Goal: Information Seeking & Learning: Check status

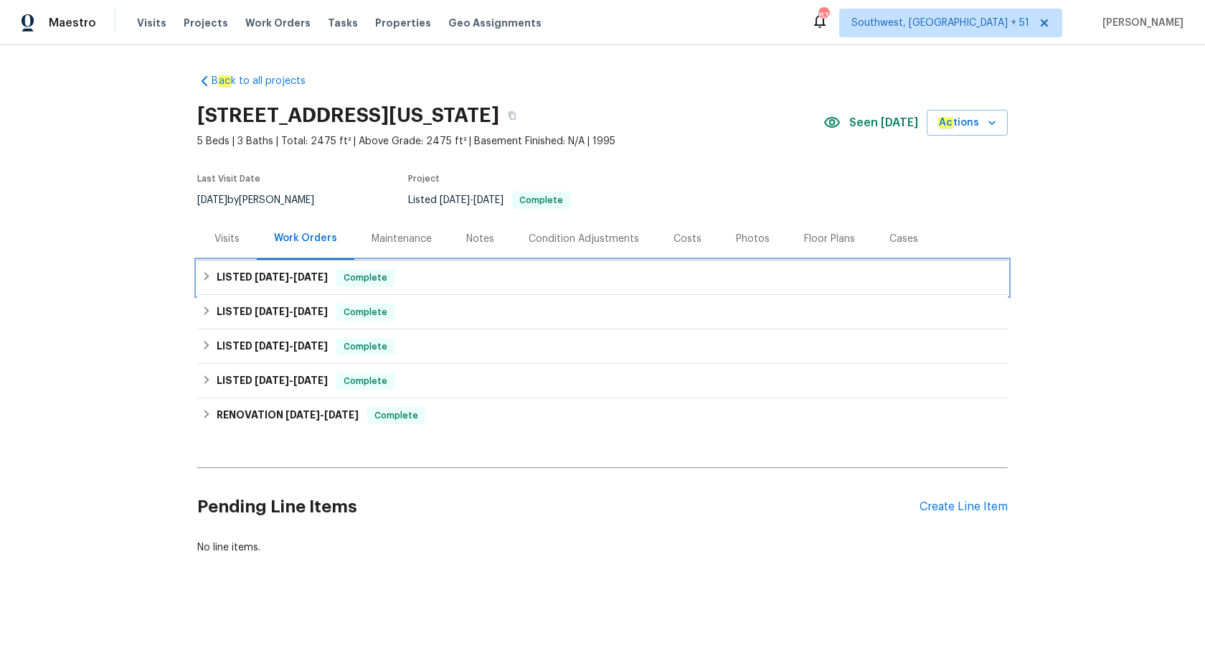
click at [364, 272] on span "Complete" at bounding box center [365, 277] width 55 height 14
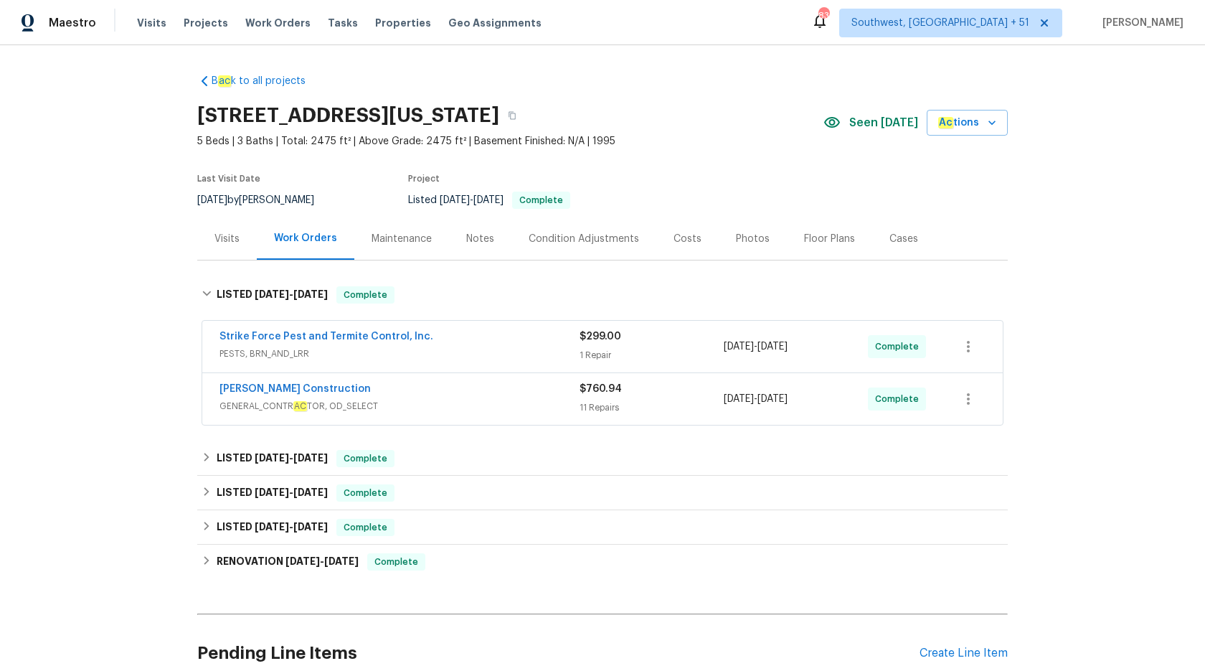
click at [472, 340] on div "Strike Force Pest and Termite Control, Inc." at bounding box center [399, 337] width 360 height 17
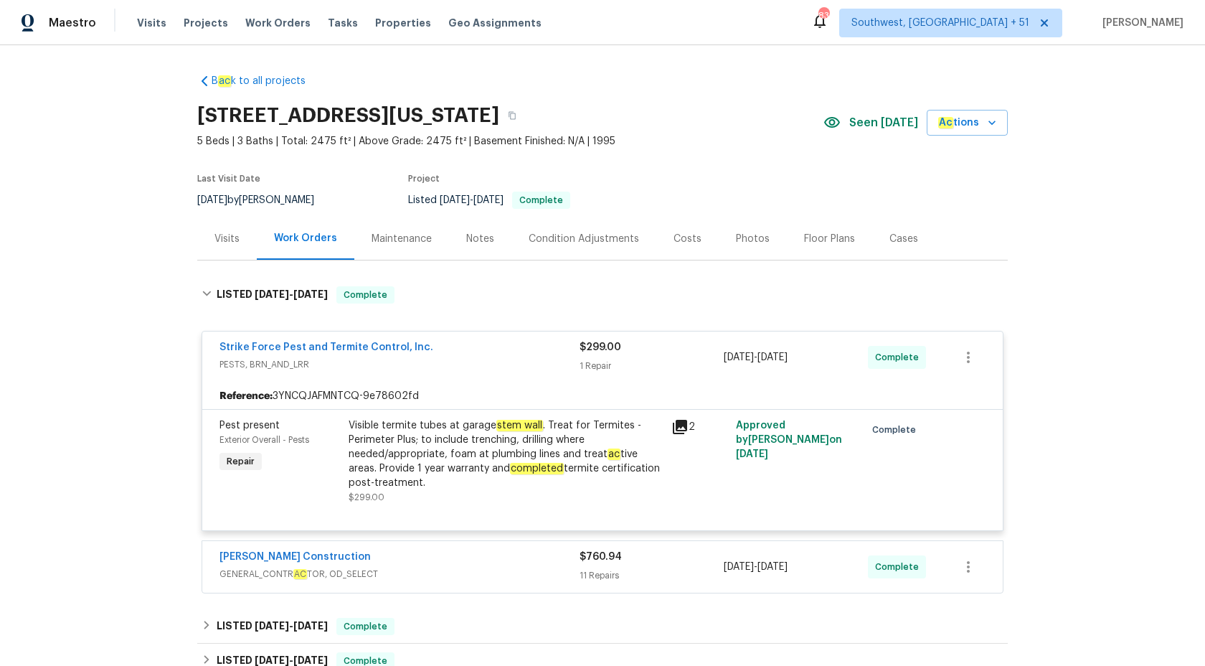
click at [496, 436] on div "Visible termite tubes at garage stem wall . Treat for Termites - Perimeter Plus…" at bounding box center [506, 454] width 314 height 72
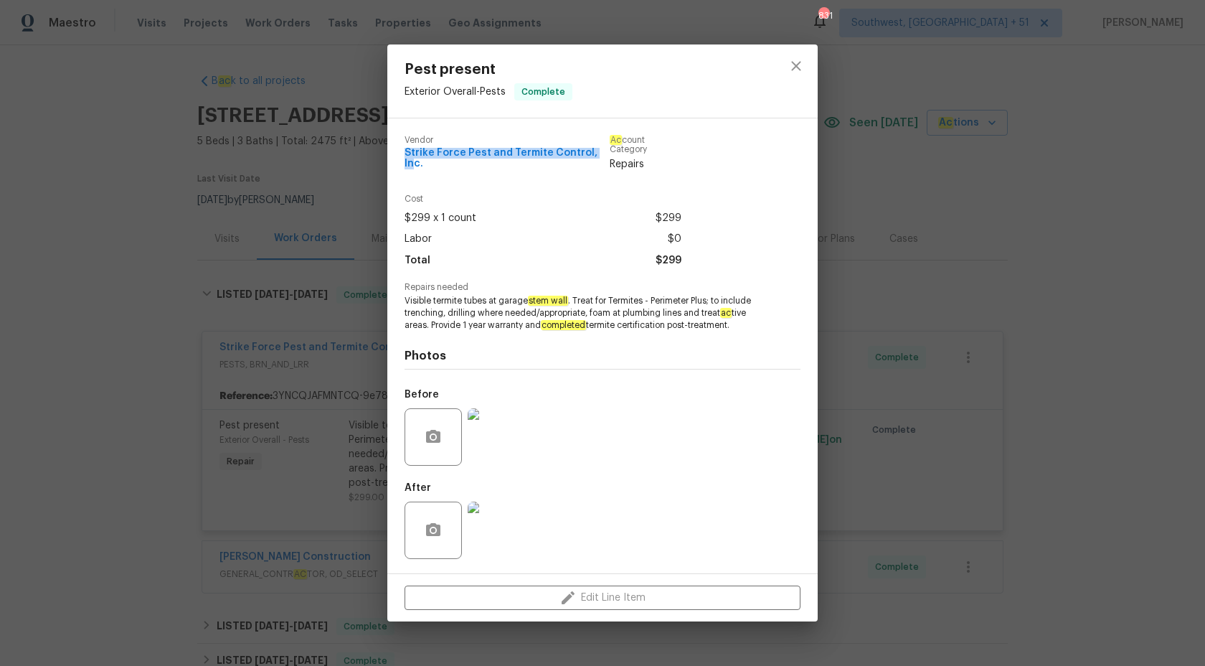
drag, startPoint x: 395, startPoint y: 161, endPoint x: 598, endPoint y: 162, distance: 202.3
click at [598, 162] on div "Vendor Strike Force Pest and Termite Control, Inc. Ac count Category Repairs Co…" at bounding box center [602, 345] width 430 height 455
copy span "Strike Force Pest and Termite Control, In"
click at [1134, 259] on div "Pest present Exterior Overall - Pests Complete Vendor Strike Force Pest and Ter…" at bounding box center [602, 333] width 1205 height 666
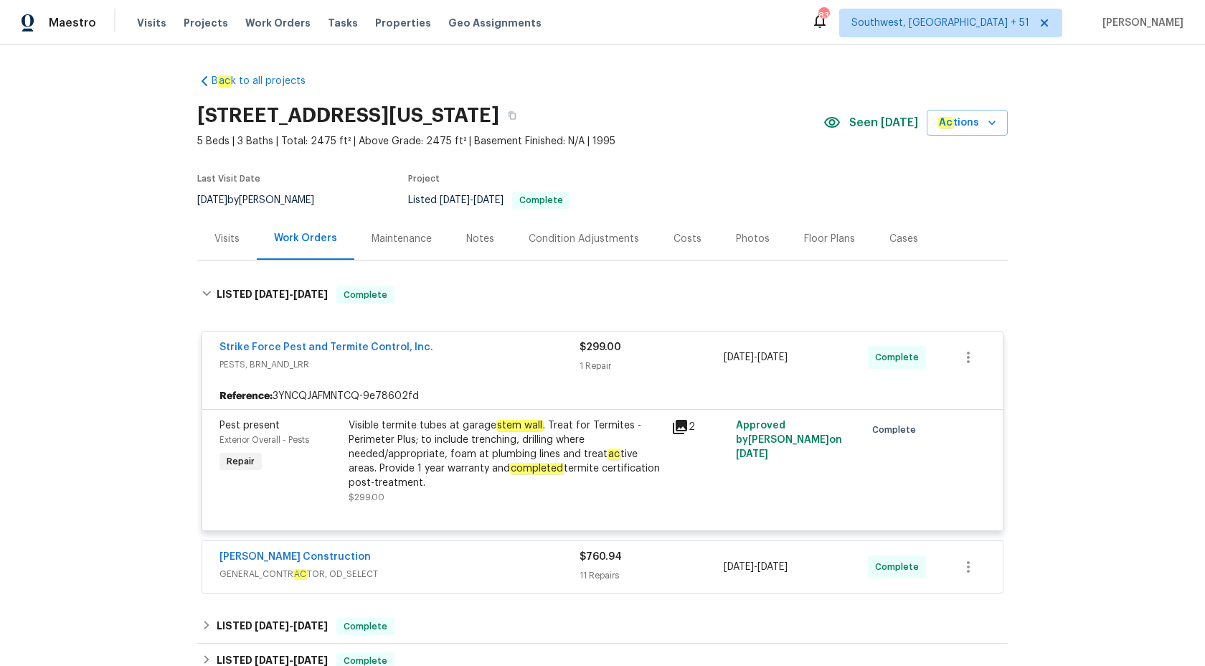
click at [468, 460] on div "Visible termite tubes at garage stem wall . Treat for Termites - Perimeter Plus…" at bounding box center [506, 454] width 314 height 72
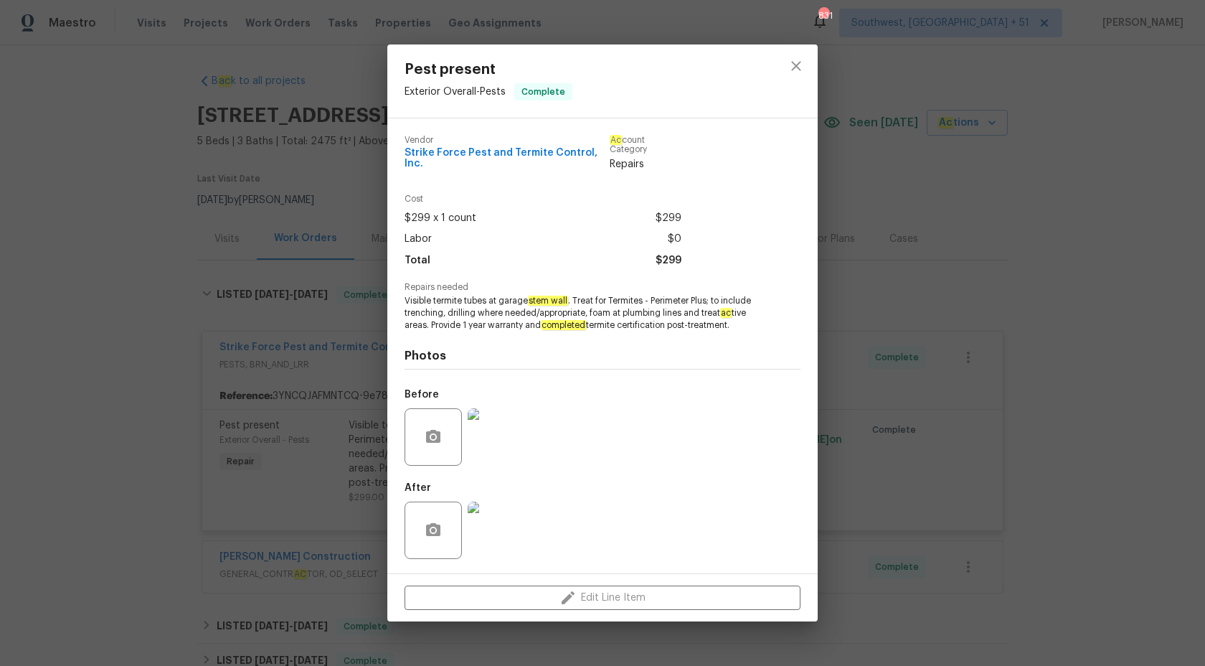
click at [504, 321] on span "Visible termite tubes at garage stem wall . Treat for Termites - Perimeter Plus…" at bounding box center [583, 313] width 357 height 36
click at [528, 311] on span "Visible termite tubes at garage stem wall . Treat for Termites - Perimeter Plus…" at bounding box center [583, 313] width 357 height 36
copy span "at garage stem wall"
drag, startPoint x: 489, startPoint y: 295, endPoint x: 570, endPoint y: 296, distance: 80.3
click at [570, 296] on span "Visible termite tubes at garage stem wall . Treat for Termites - Perimeter Plus…" at bounding box center [583, 313] width 357 height 36
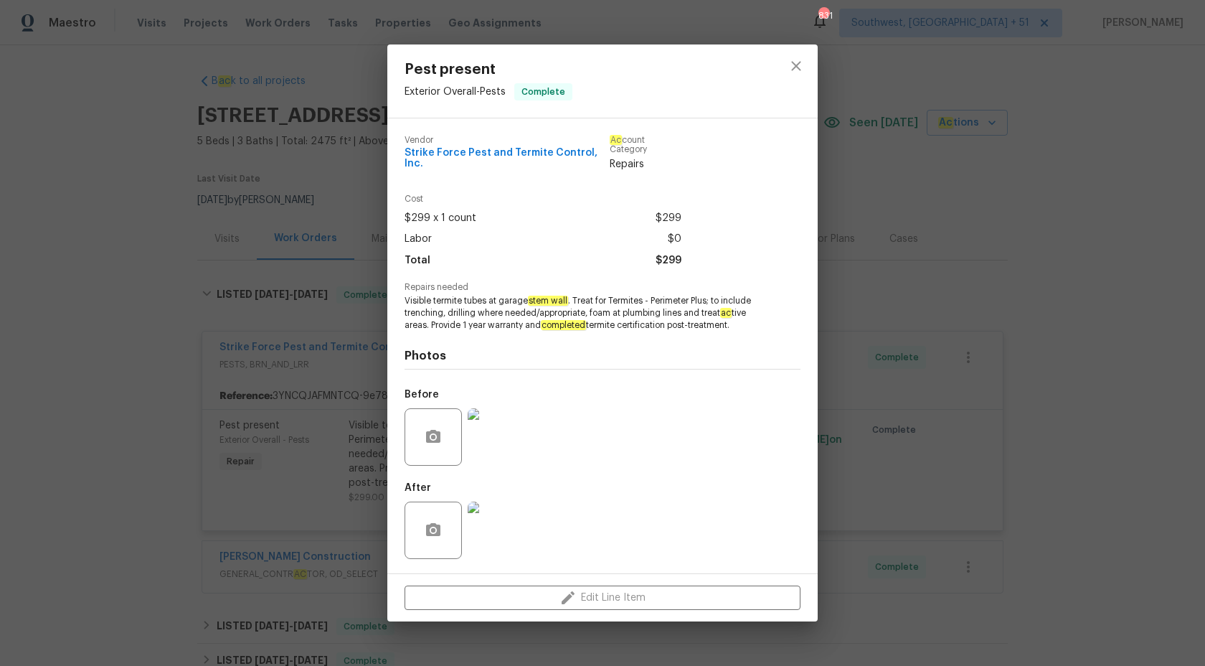
click at [633, 334] on div "Photos Before After" at bounding box center [603, 449] width 396 height 236
drag, startPoint x: 604, startPoint y: 162, endPoint x: 397, endPoint y: 155, distance: 207.4
click at [397, 155] on div "Vendor Strike Force Pest and Termite Control, Inc. Ac count Category Repairs Co…" at bounding box center [602, 345] width 430 height 455
copy span "Strike Force Pest and Termite Control, Inc."
click at [168, 322] on div "Pest present Exterior Overall - Pests Complete Vendor Strike Force Pest and Ter…" at bounding box center [602, 333] width 1205 height 666
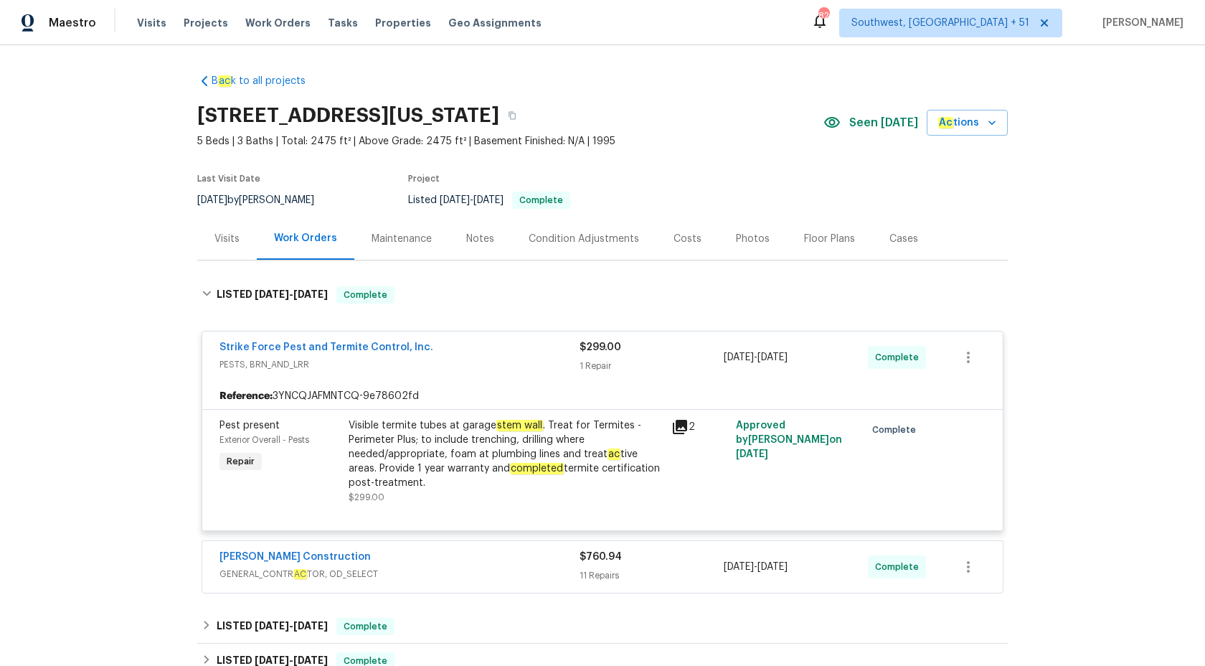
click at [521, 370] on span "PESTS, BRN_AND_LRR" at bounding box center [399, 364] width 360 height 14
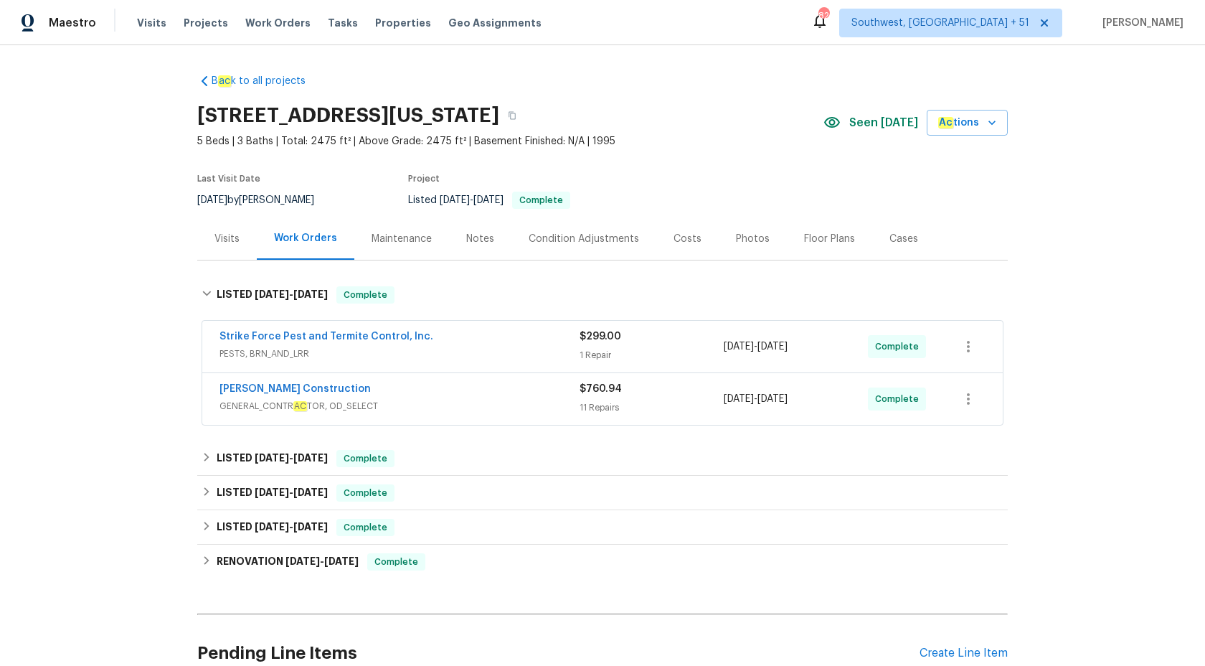
click at [406, 395] on div "Strasser Construction" at bounding box center [399, 390] width 360 height 17
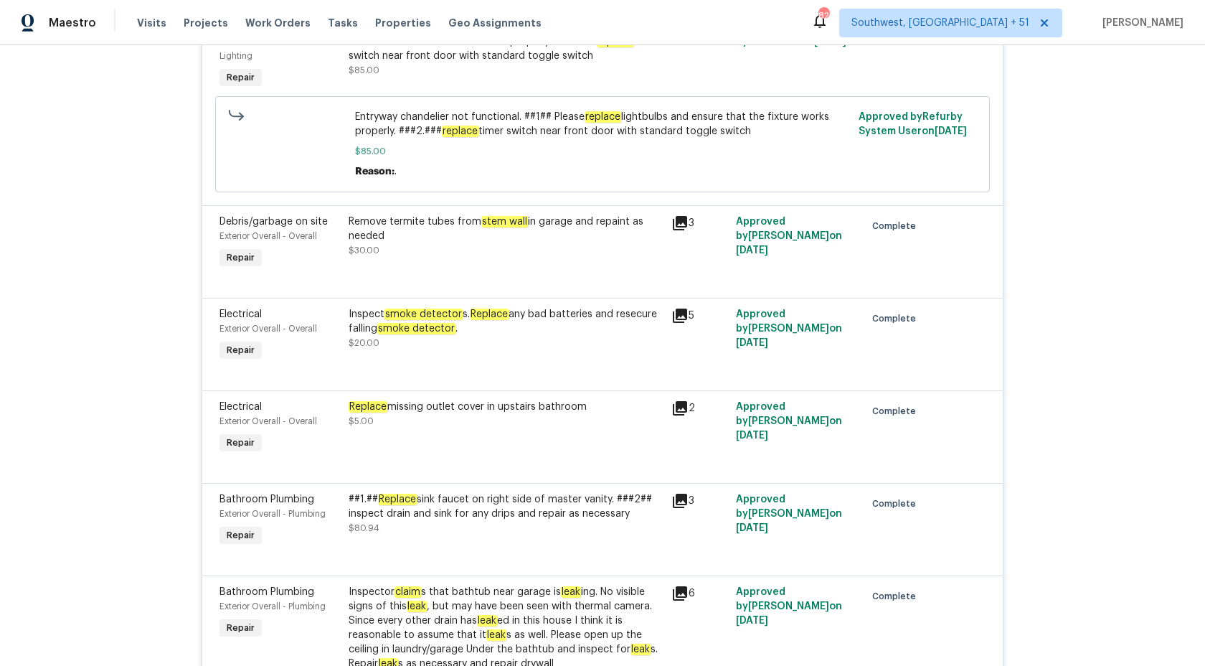
scroll to position [663, 0]
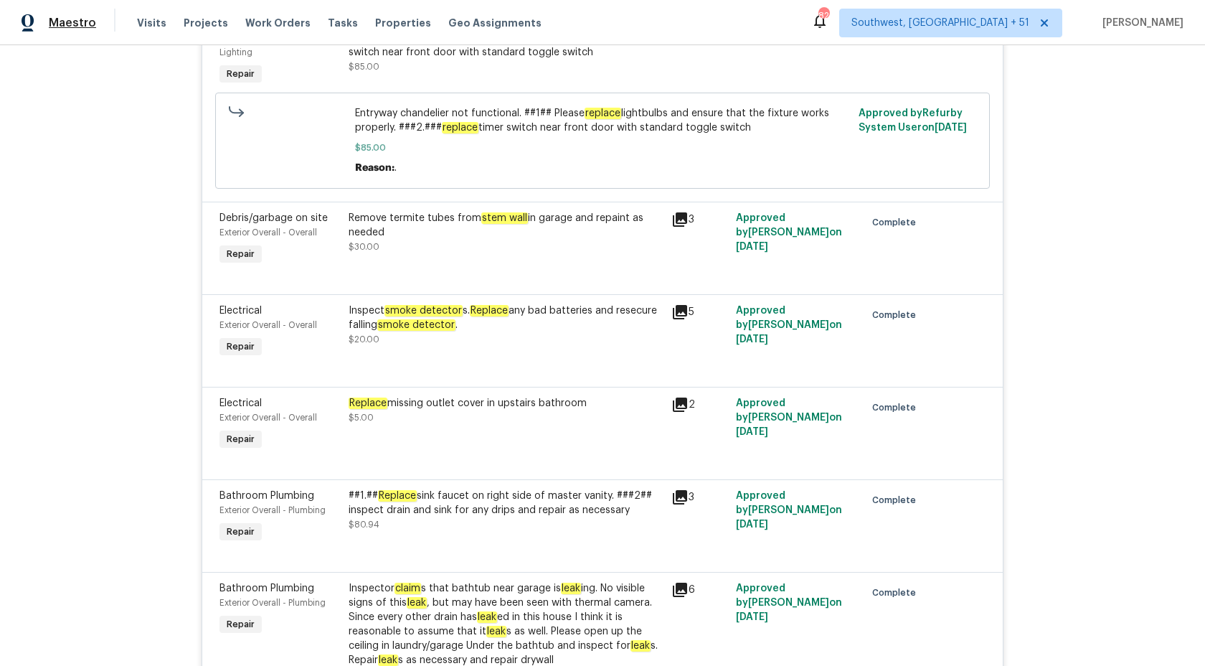
click at [60, 29] on span "Maestro" at bounding box center [72, 23] width 47 height 14
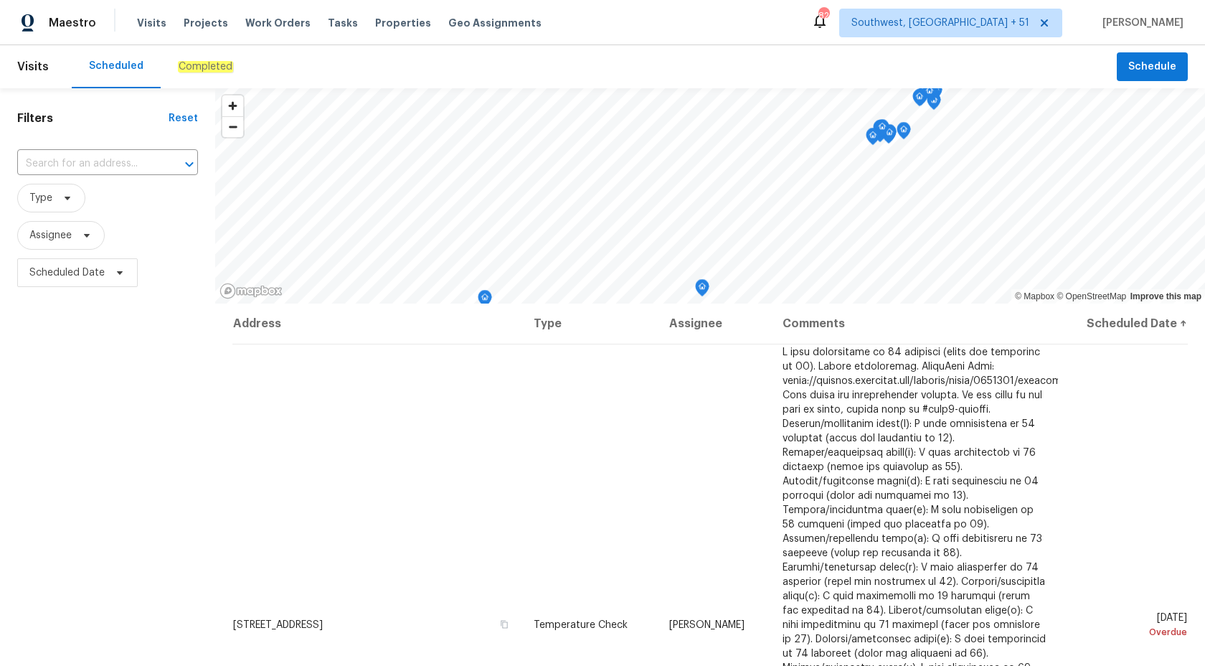
click at [190, 69] on em "Completed" at bounding box center [205, 66] width 55 height 11
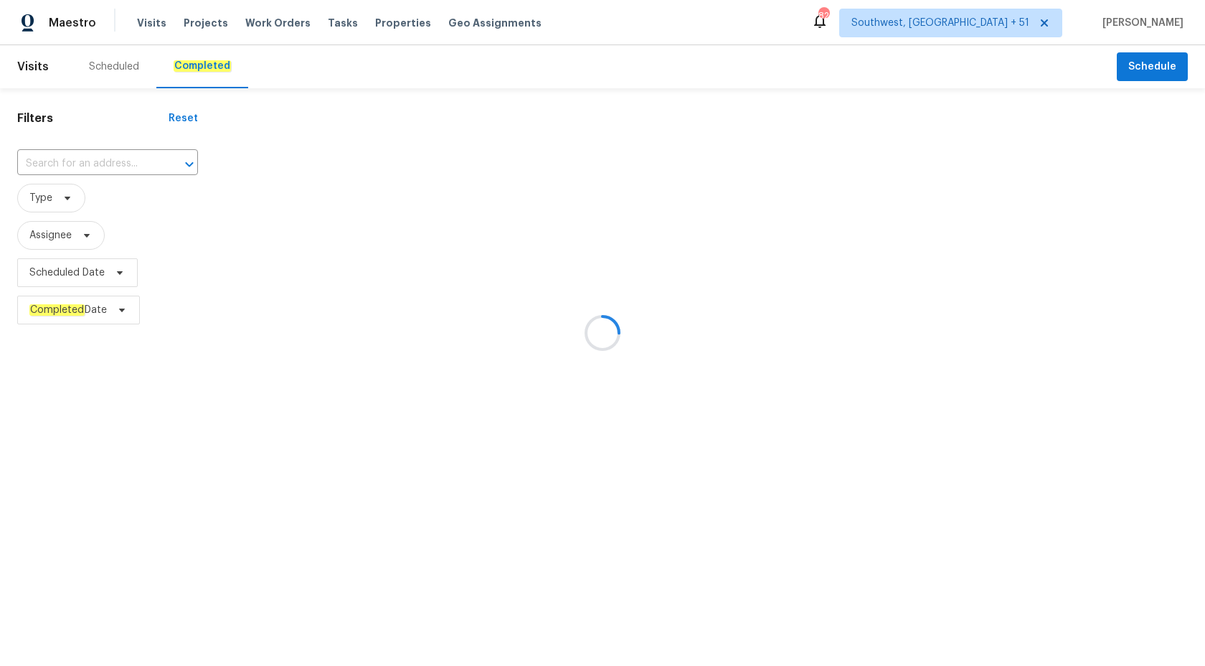
click at [37, 162] on div at bounding box center [602, 333] width 1205 height 666
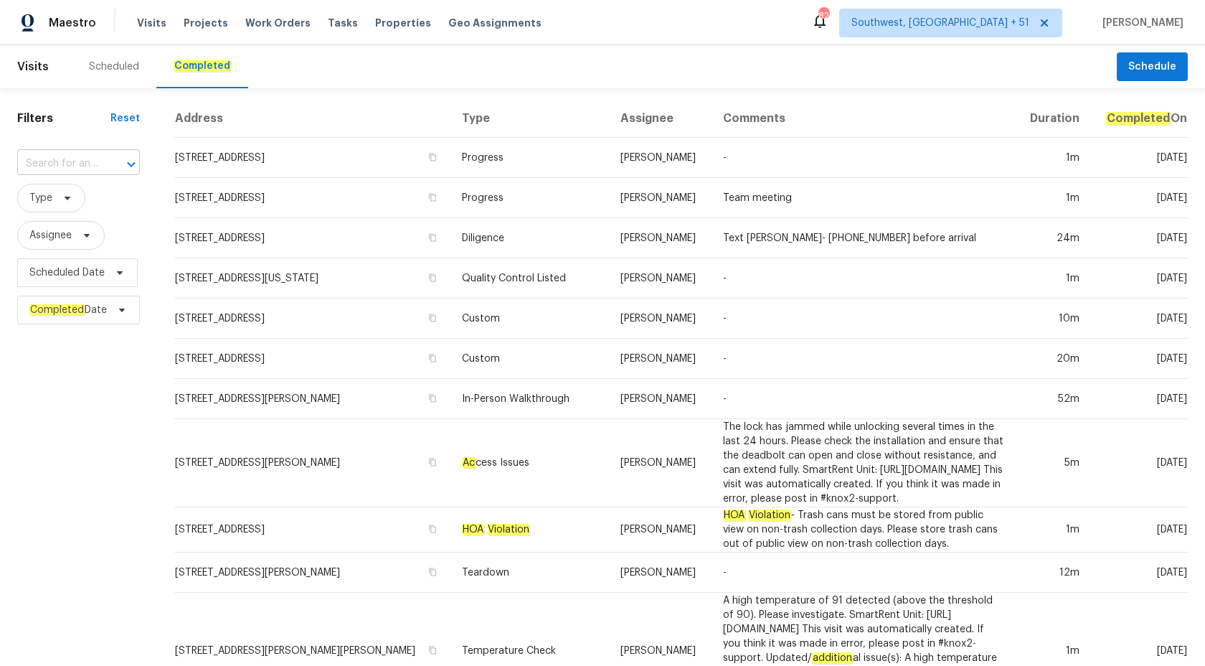
click at [53, 164] on input "text" at bounding box center [58, 164] width 82 height 22
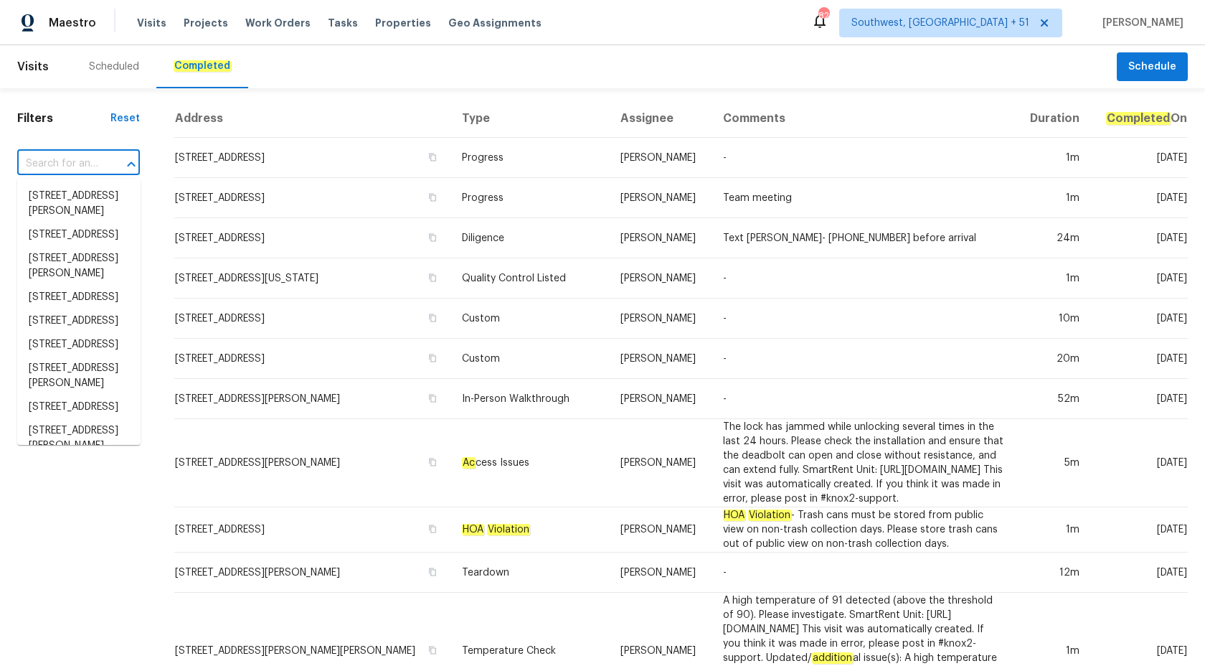
paste input "1048 E 6th Ave, Mesa, AZ 85204"
type input "1048 E 6th Ave, Mesa, AZ 85204"
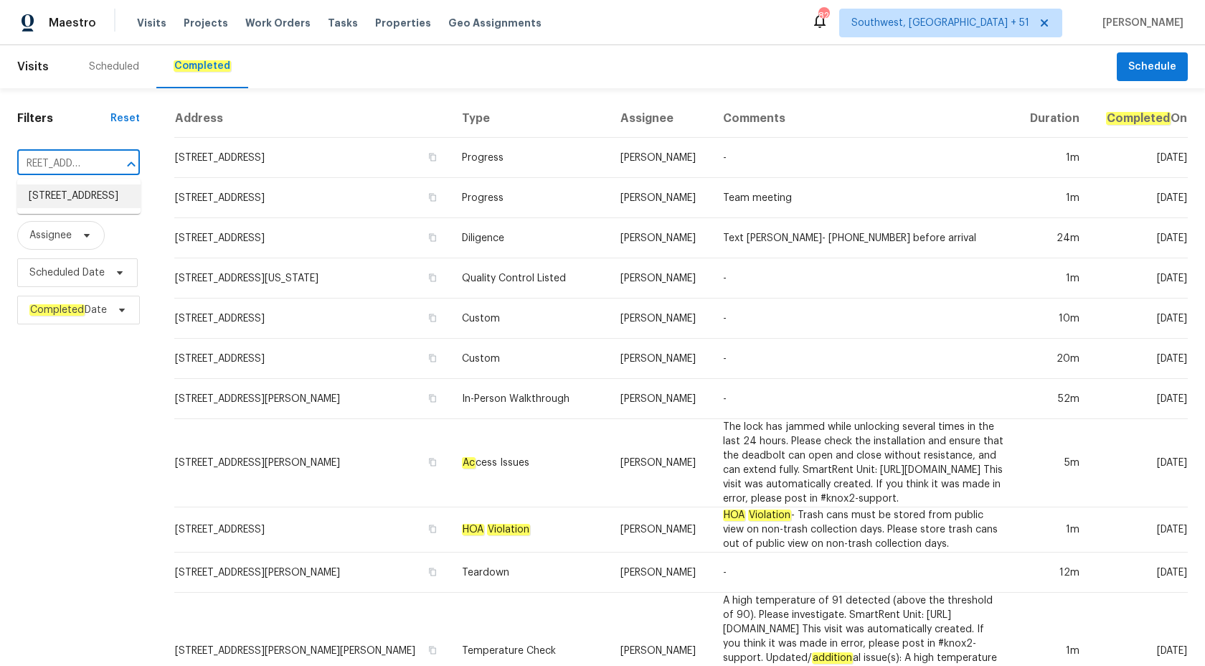
click at [69, 208] on li "1048 E 6th Ave, Mesa, AZ 85204" at bounding box center [78, 196] width 123 height 24
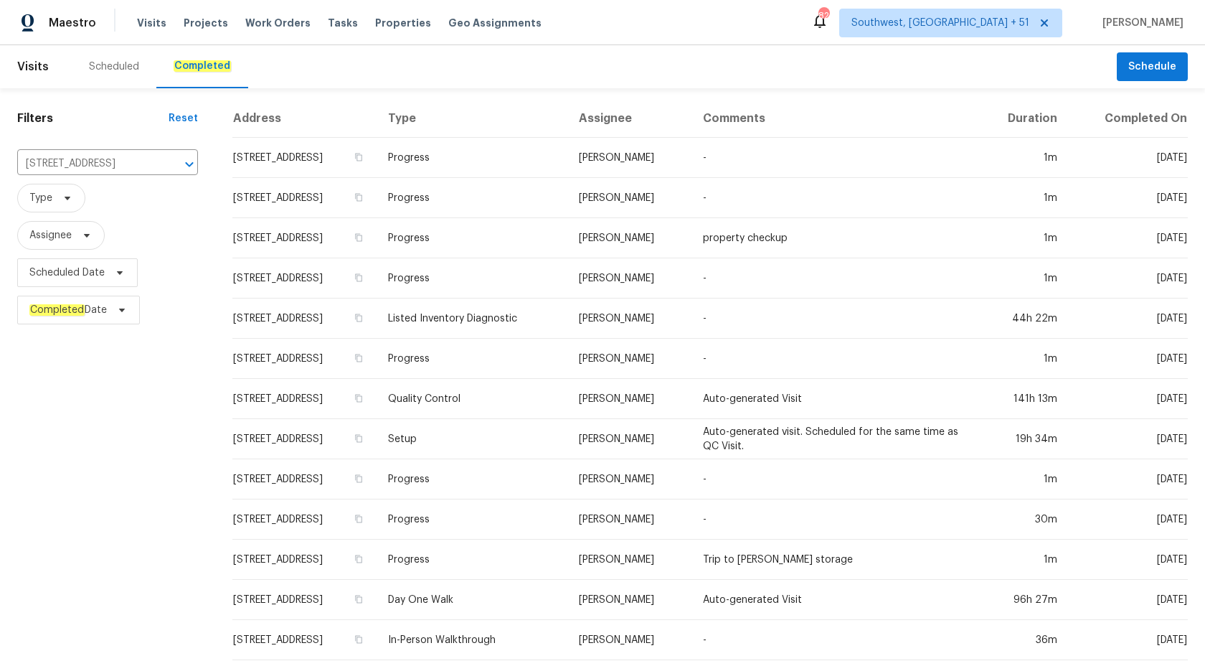
click at [567, 283] on td "Progress" at bounding box center [472, 278] width 191 height 40
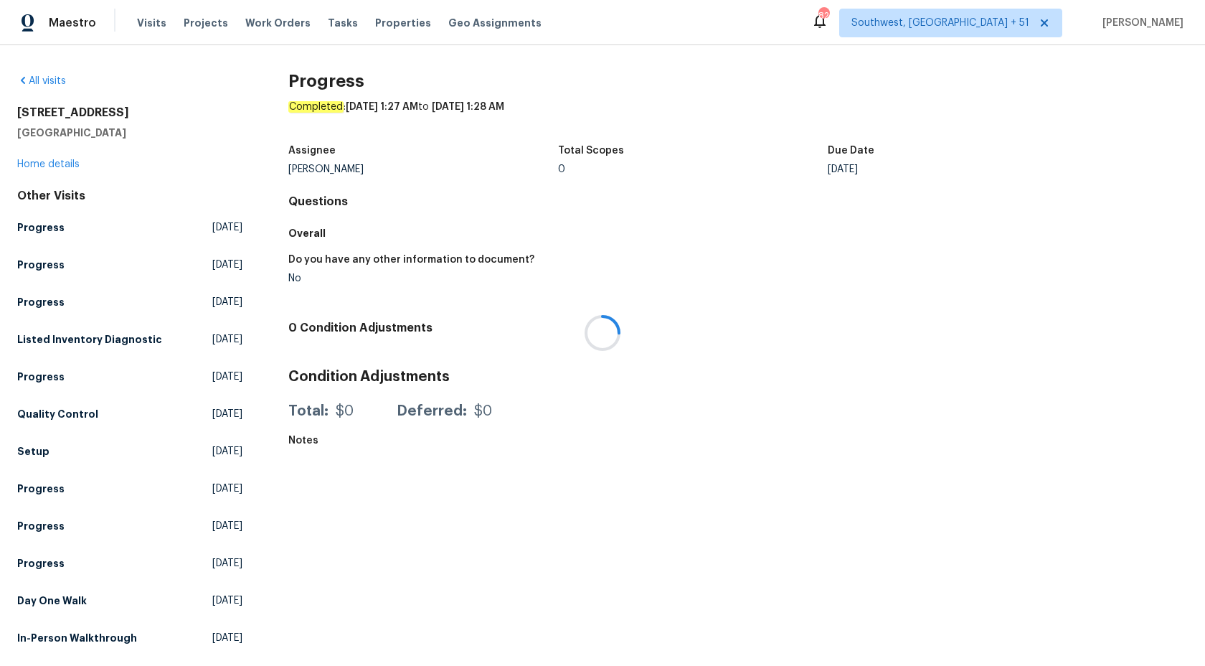
click at [36, 166] on div at bounding box center [602, 333] width 1205 height 666
click at [47, 164] on link "Home details" at bounding box center [48, 164] width 62 height 10
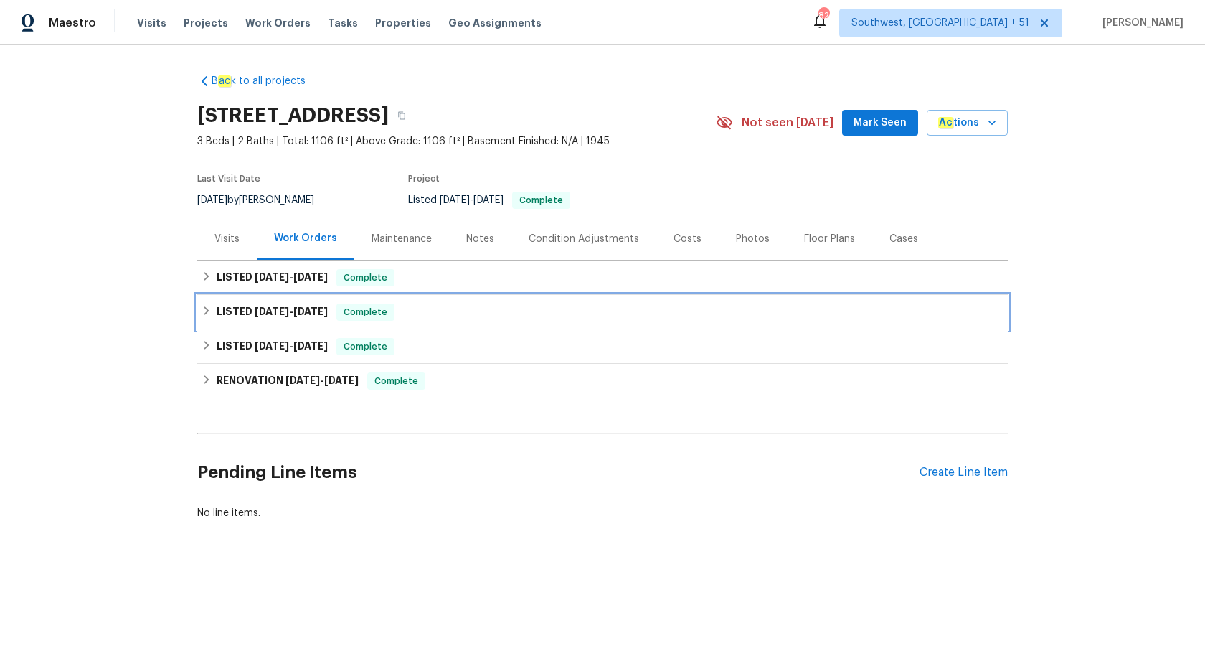
click at [307, 310] on span "7/15/25" at bounding box center [310, 311] width 34 height 10
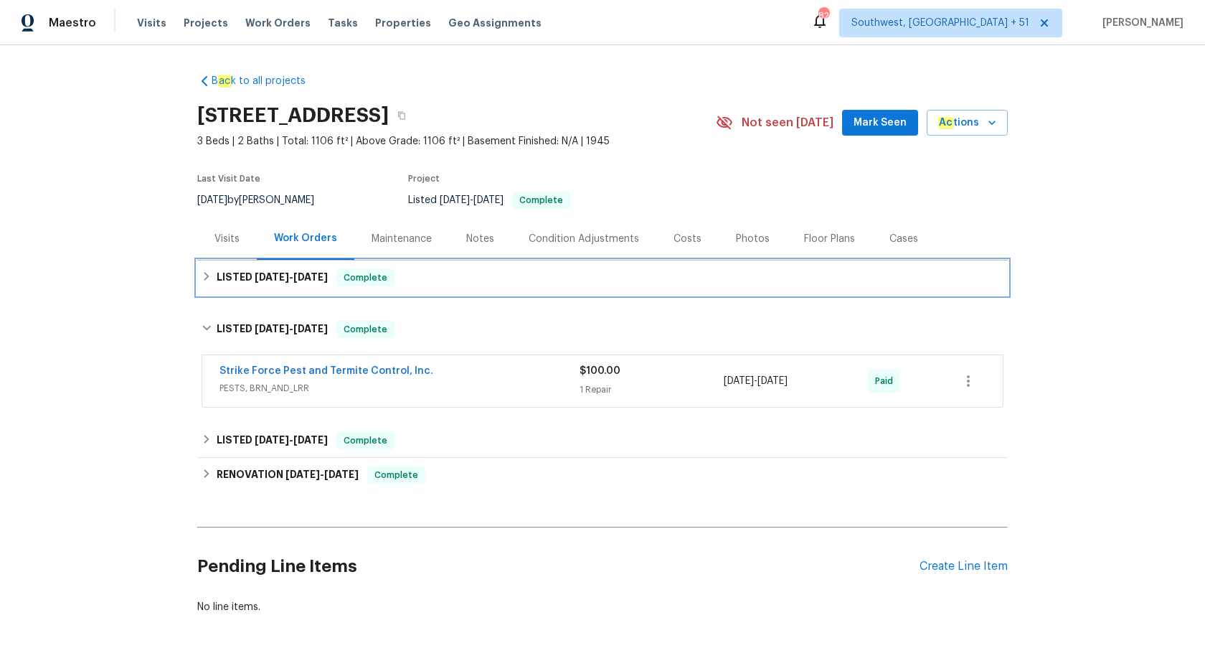
click at [326, 276] on span "8/12/25" at bounding box center [310, 277] width 34 height 10
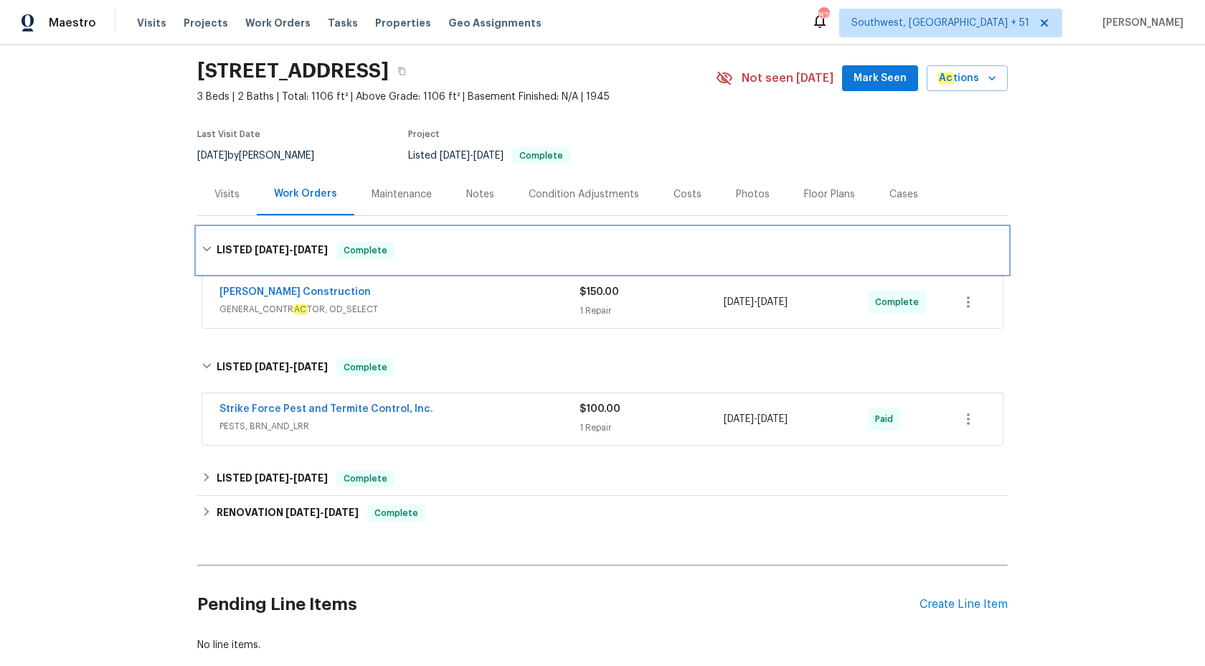
scroll to position [128, 0]
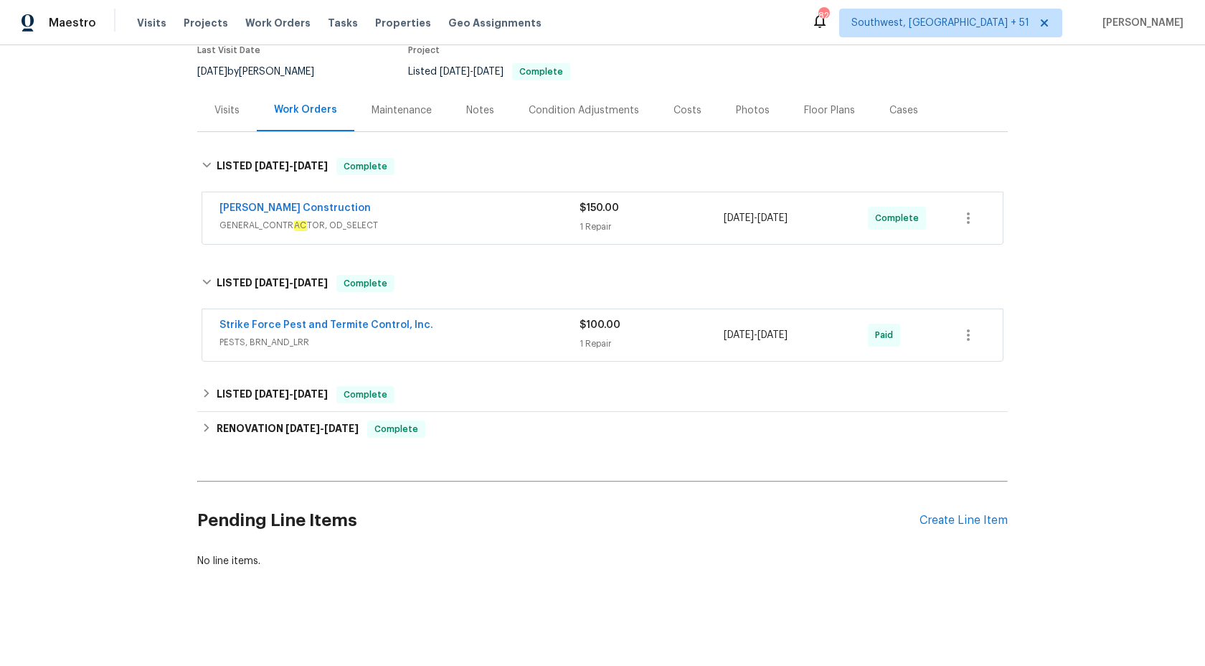
click at [388, 344] on span "PESTS, BRN_AND_LRR" at bounding box center [399, 342] width 360 height 14
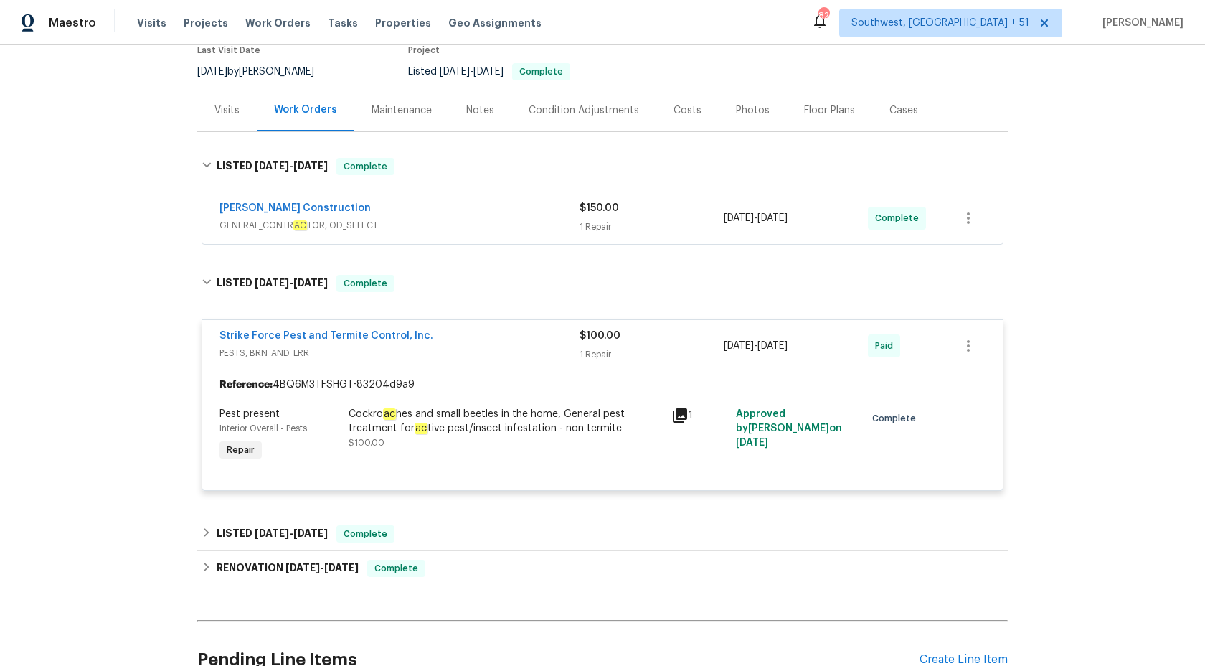
click at [364, 230] on span "GENERAL_CONTR AC TOR, OD_SELECT" at bounding box center [399, 225] width 360 height 14
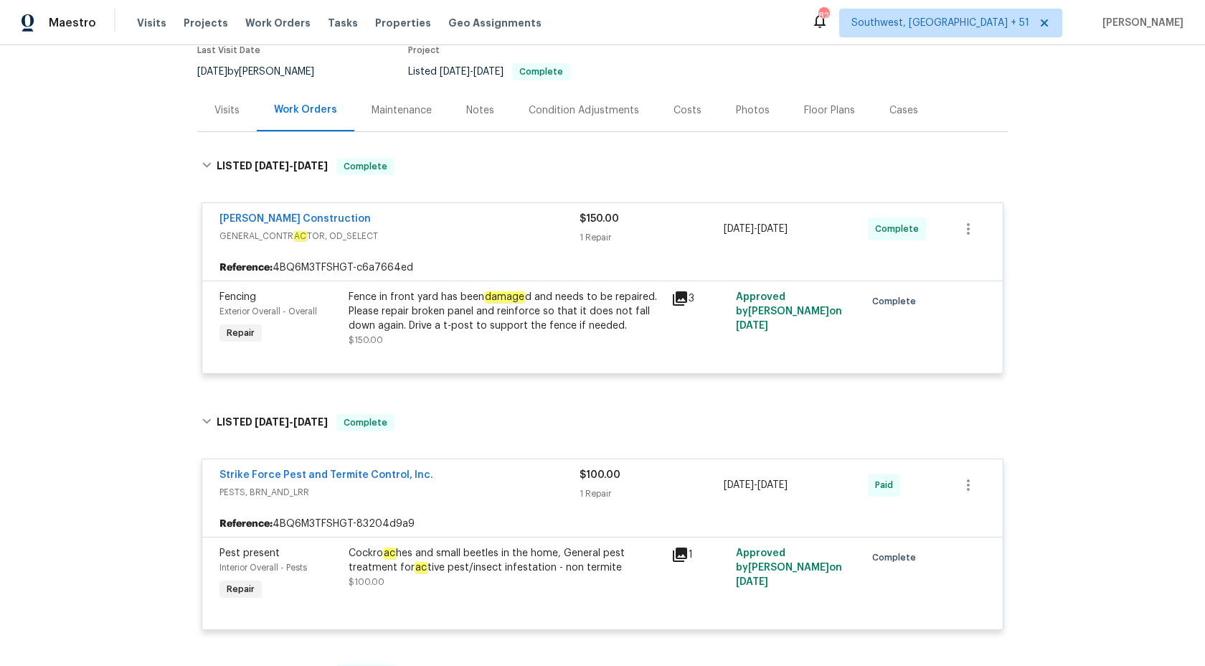
scroll to position [0, 0]
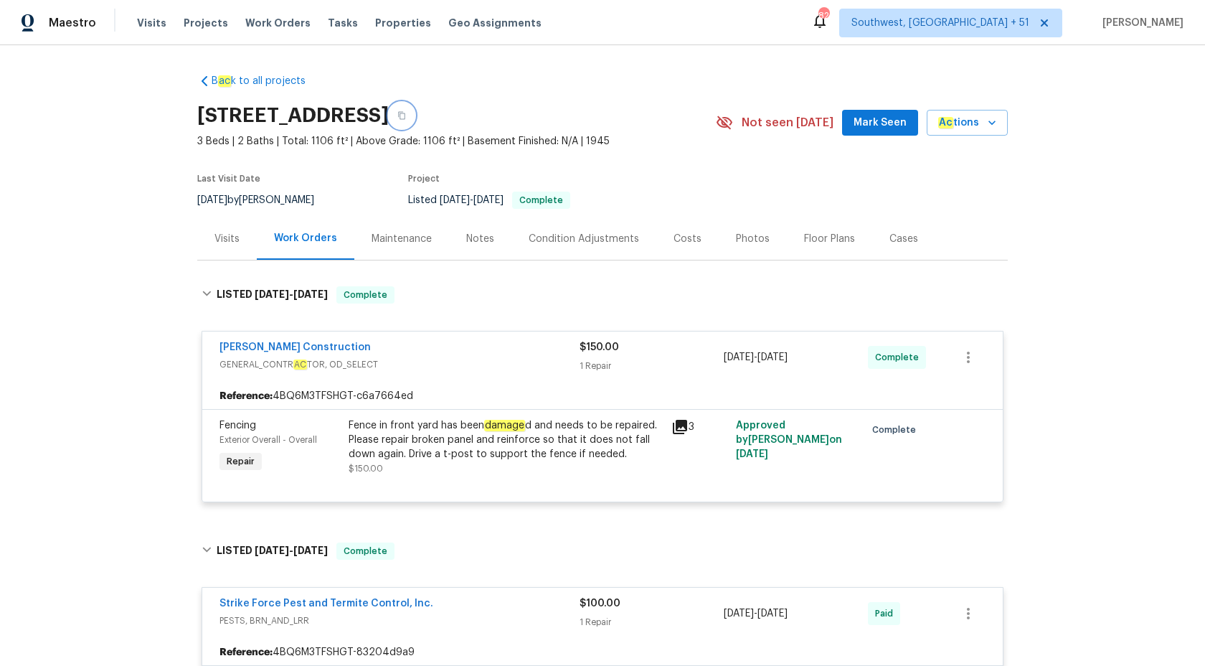
click at [415, 110] on button "button" at bounding box center [402, 116] width 26 height 26
click at [405, 113] on icon "button" at bounding box center [401, 116] width 7 height 8
click at [79, 29] on span "Maestro" at bounding box center [72, 23] width 47 height 14
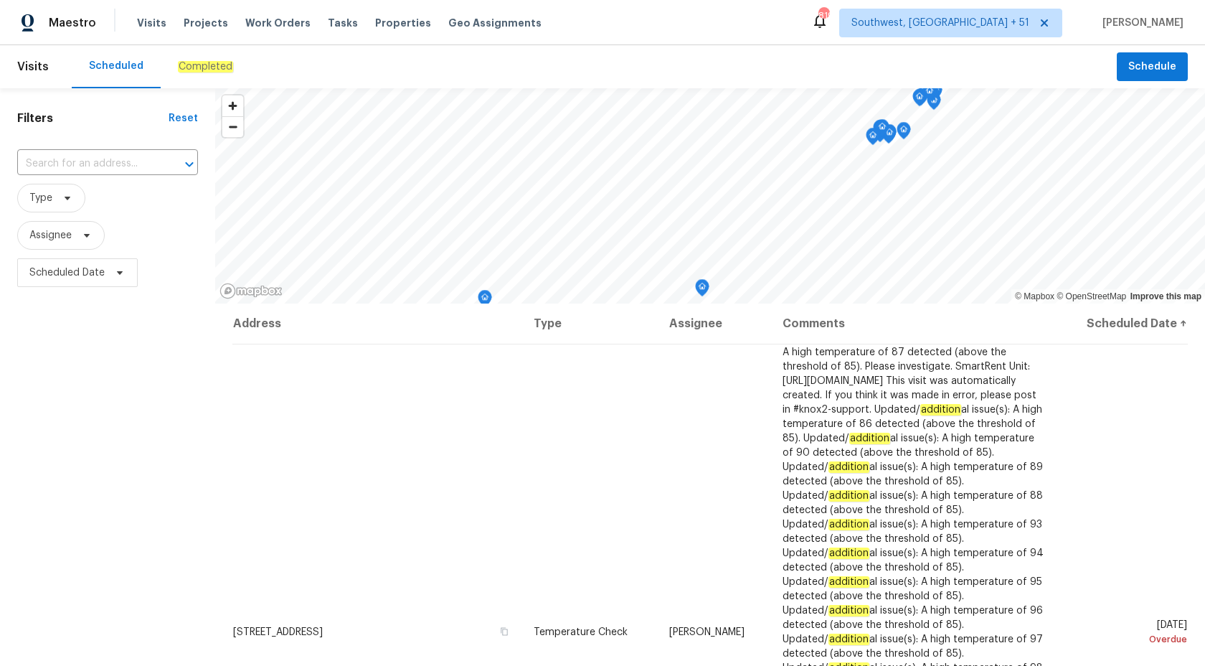
click at [194, 58] on div "Completed" at bounding box center [206, 66] width 90 height 43
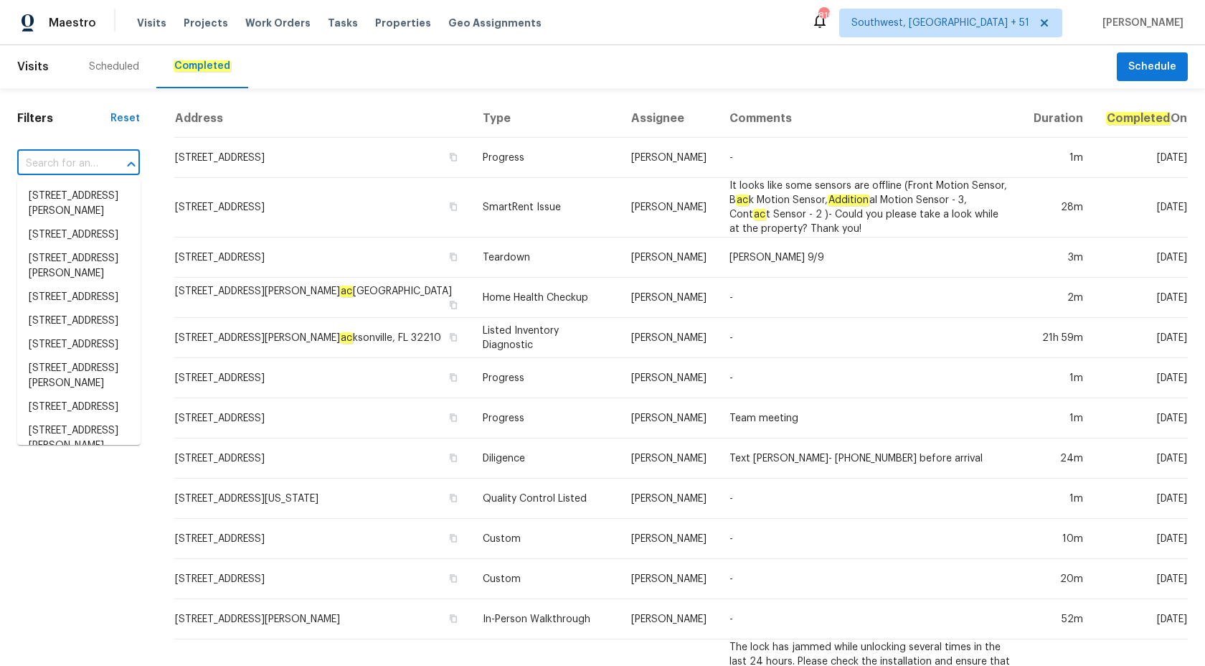
click at [54, 164] on input "text" at bounding box center [58, 164] width 82 height 22
paste input "2970 N Oregon St, Chandler, AZ 85225"
type input "2970 N Oregon St, Chandler, AZ 85225"
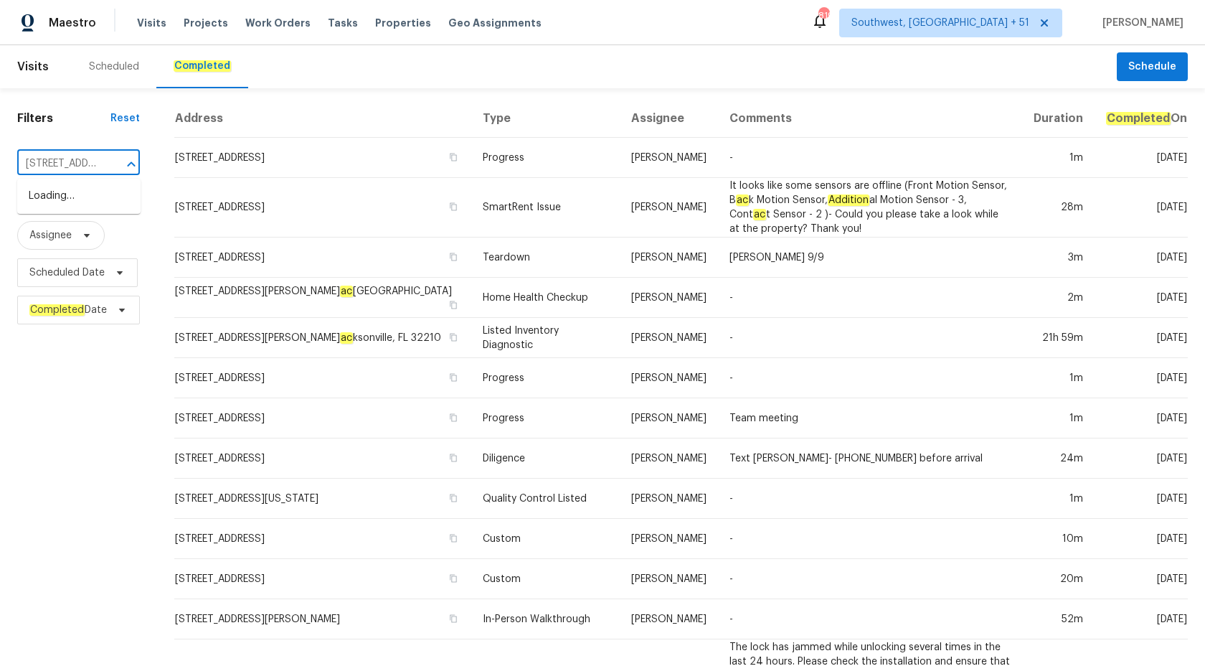
scroll to position [0, 128]
click at [47, 198] on li "2970 N Oregon St Unit 10, Chandler, AZ 85225" at bounding box center [78, 203] width 123 height 39
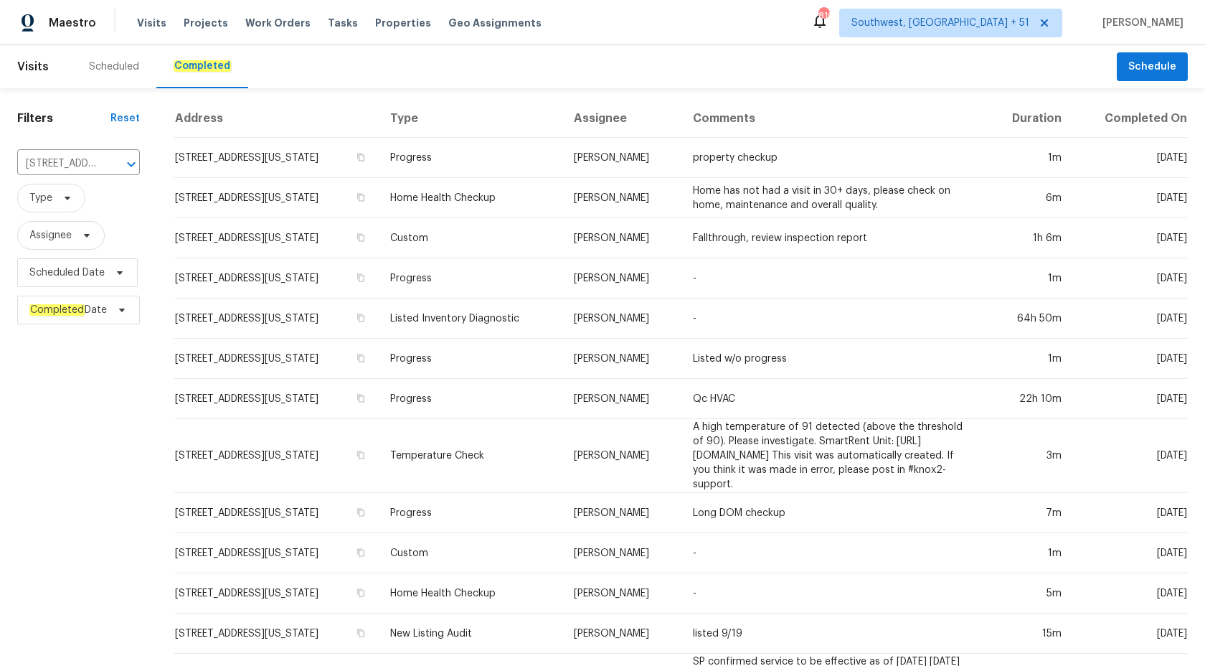
click at [474, 222] on td "Custom" at bounding box center [471, 238] width 184 height 40
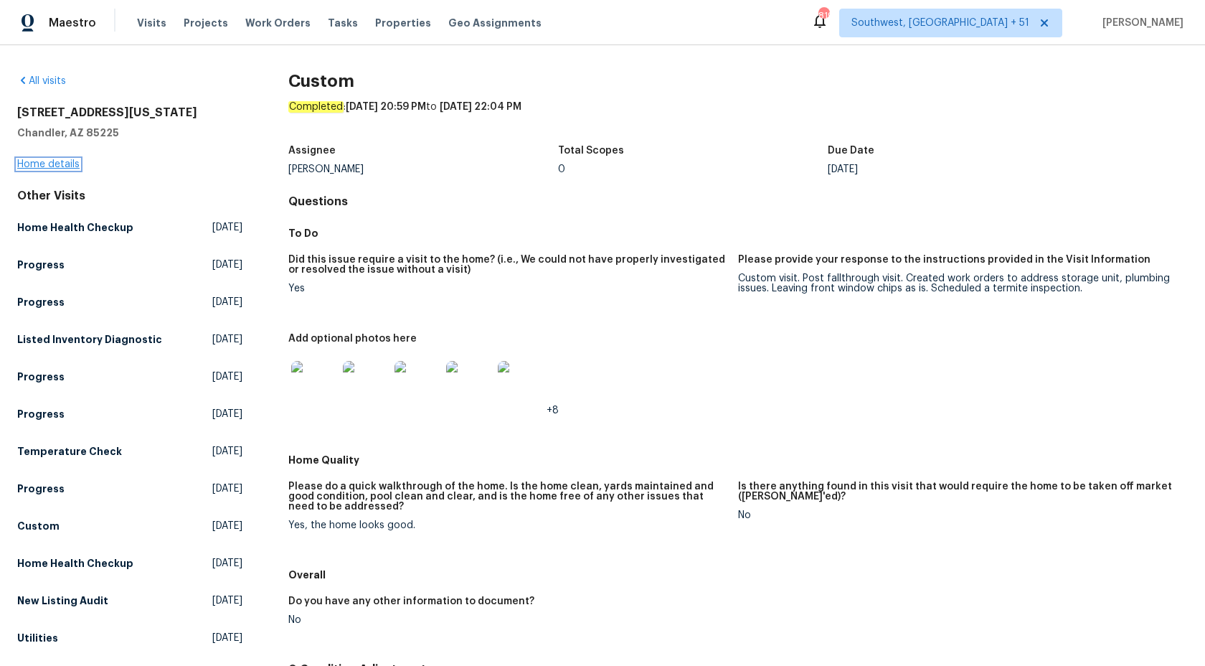
click at [28, 162] on link "Home details" at bounding box center [48, 164] width 62 height 10
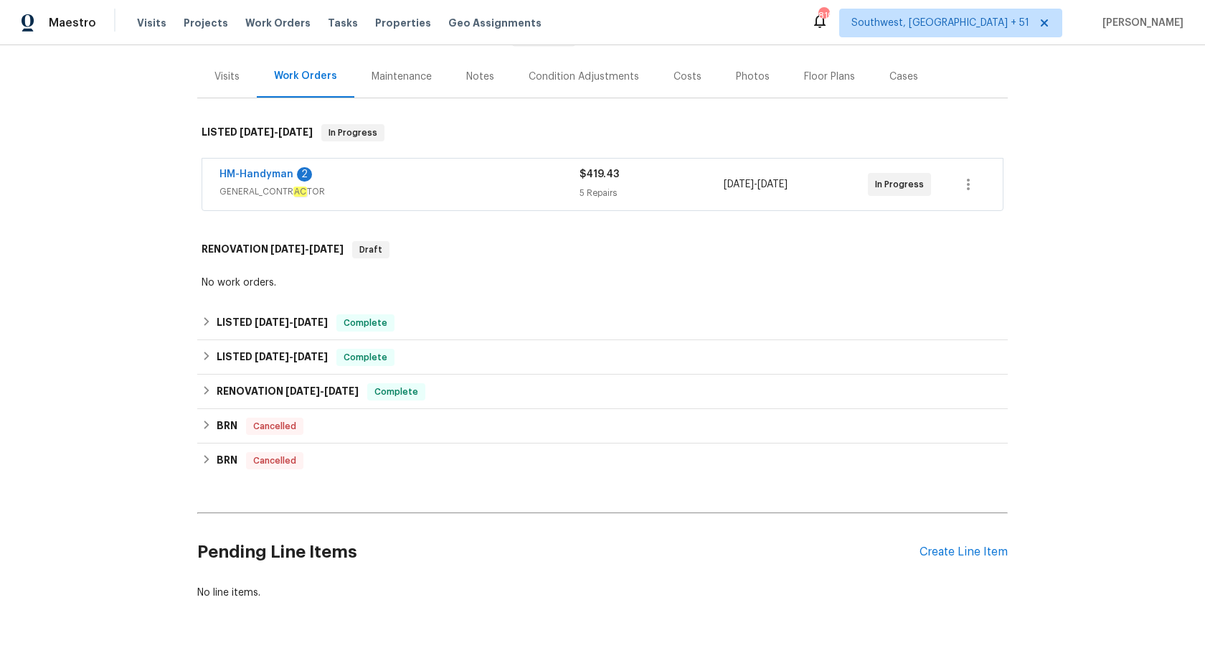
scroll to position [173, 0]
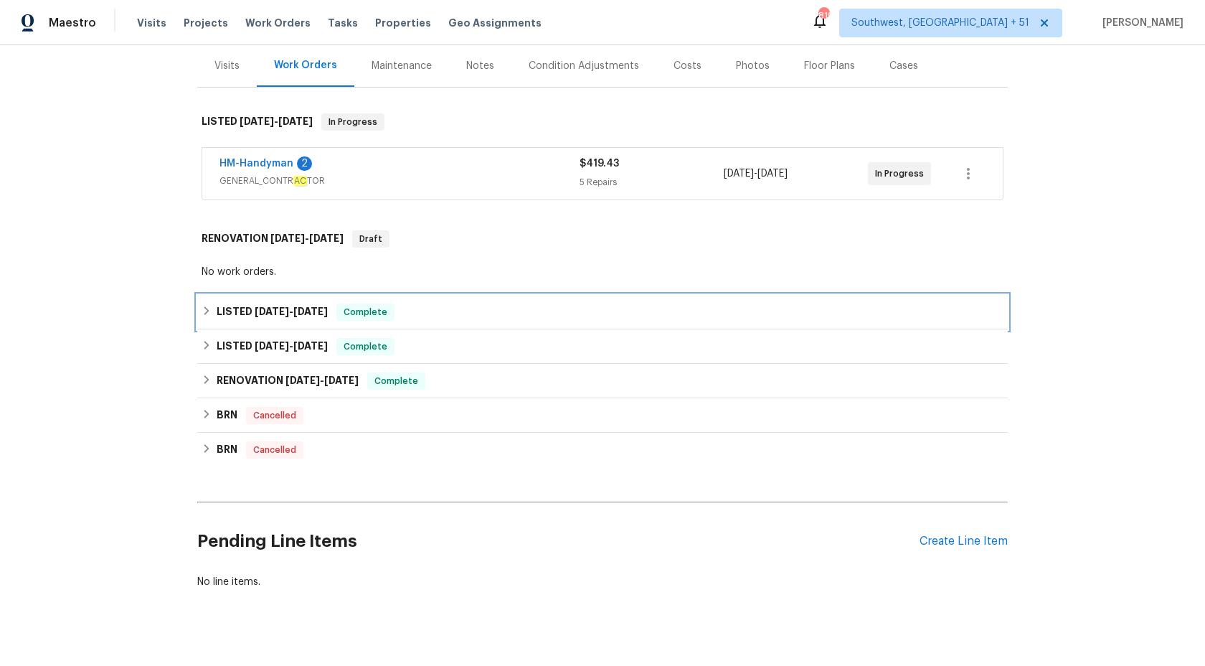
click at [285, 313] on span "8/15/25" at bounding box center [272, 311] width 34 height 10
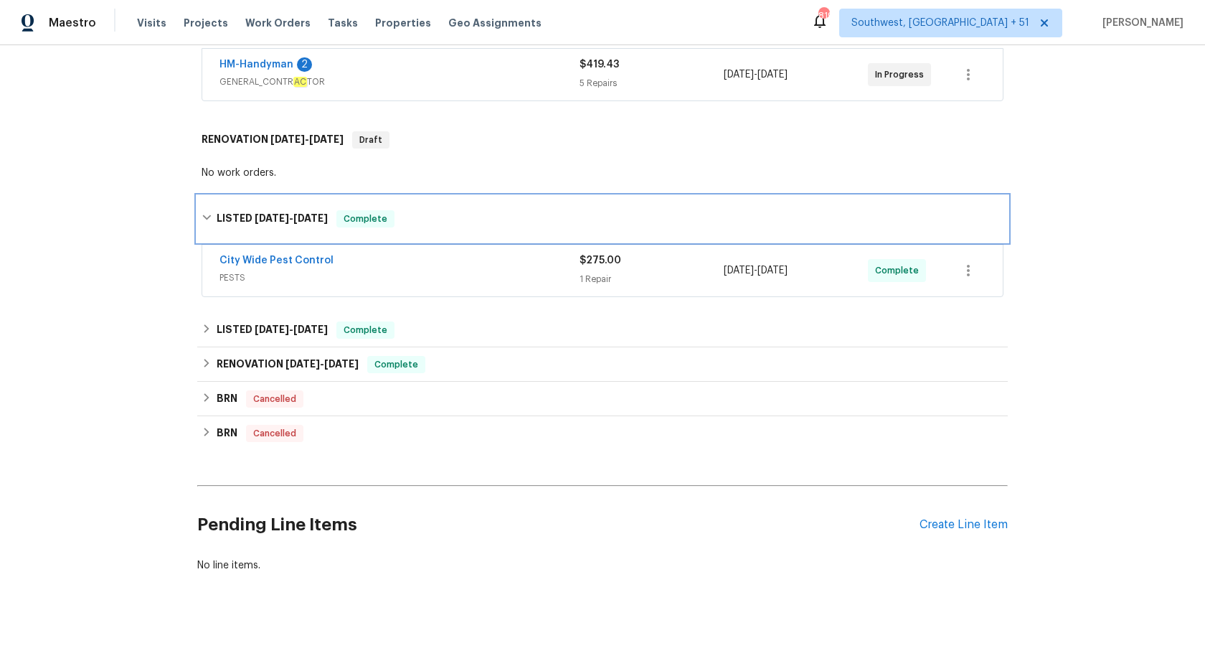
scroll to position [275, 0]
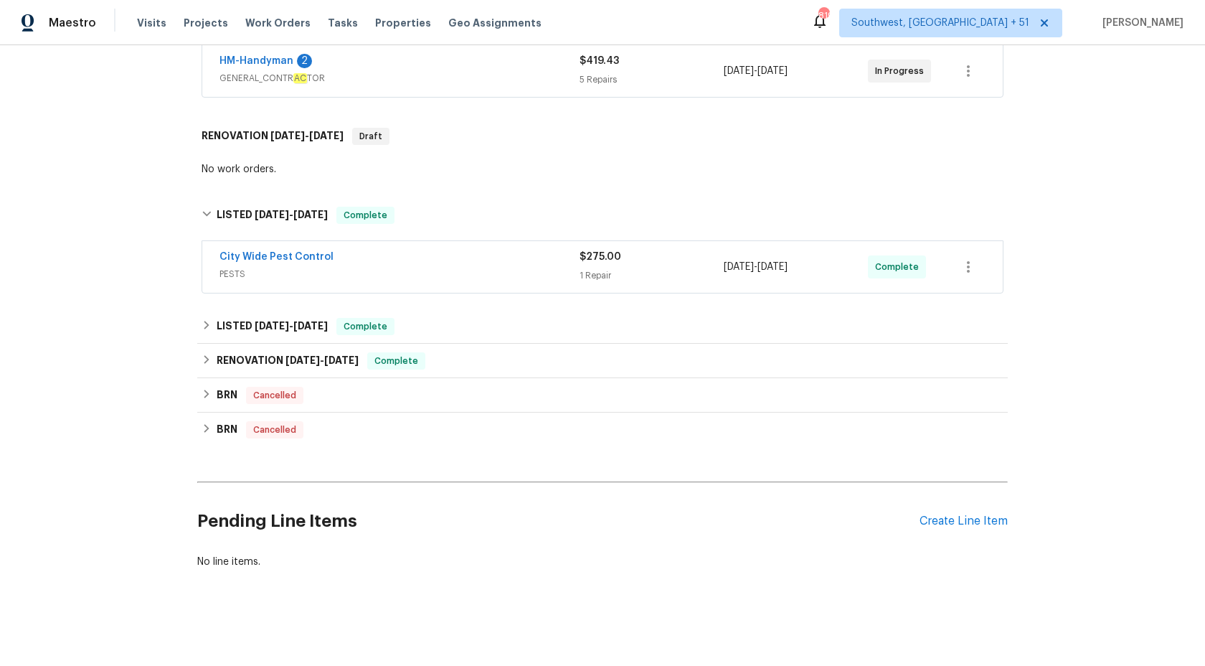
click at [549, 71] on span "GENERAL_CONTR AC TOR" at bounding box center [399, 78] width 360 height 14
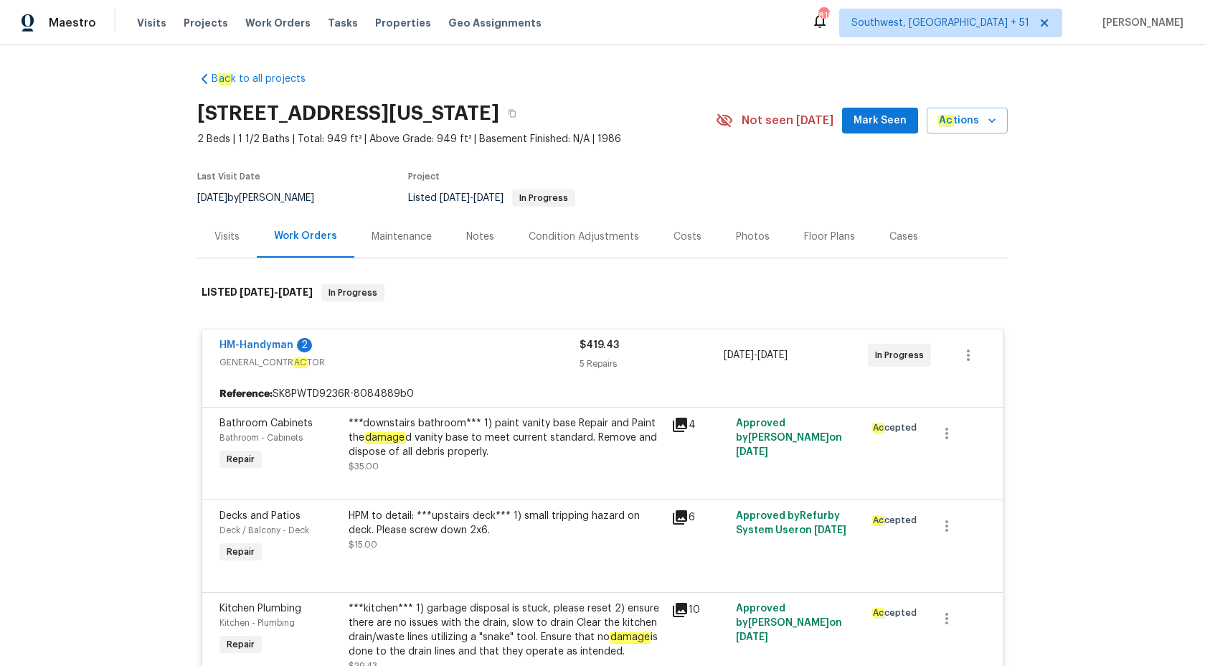
scroll to position [0, 0]
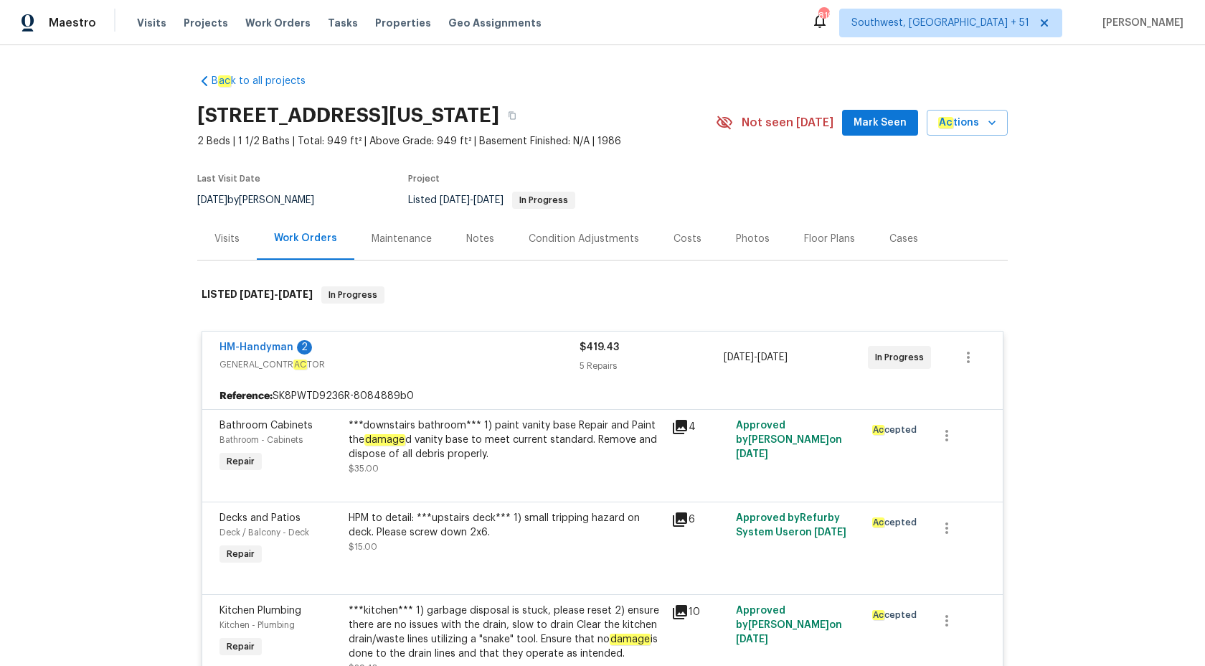
click at [555, 359] on span "GENERAL_CONTR AC TOR" at bounding box center [399, 364] width 360 height 14
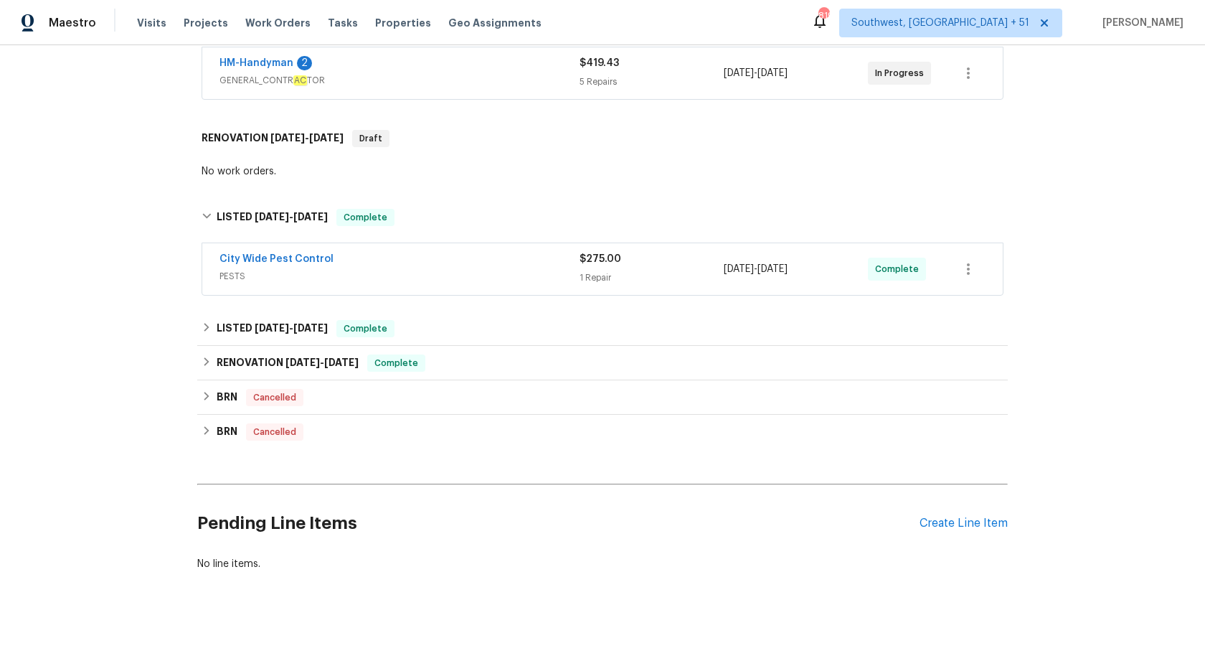
scroll to position [276, 0]
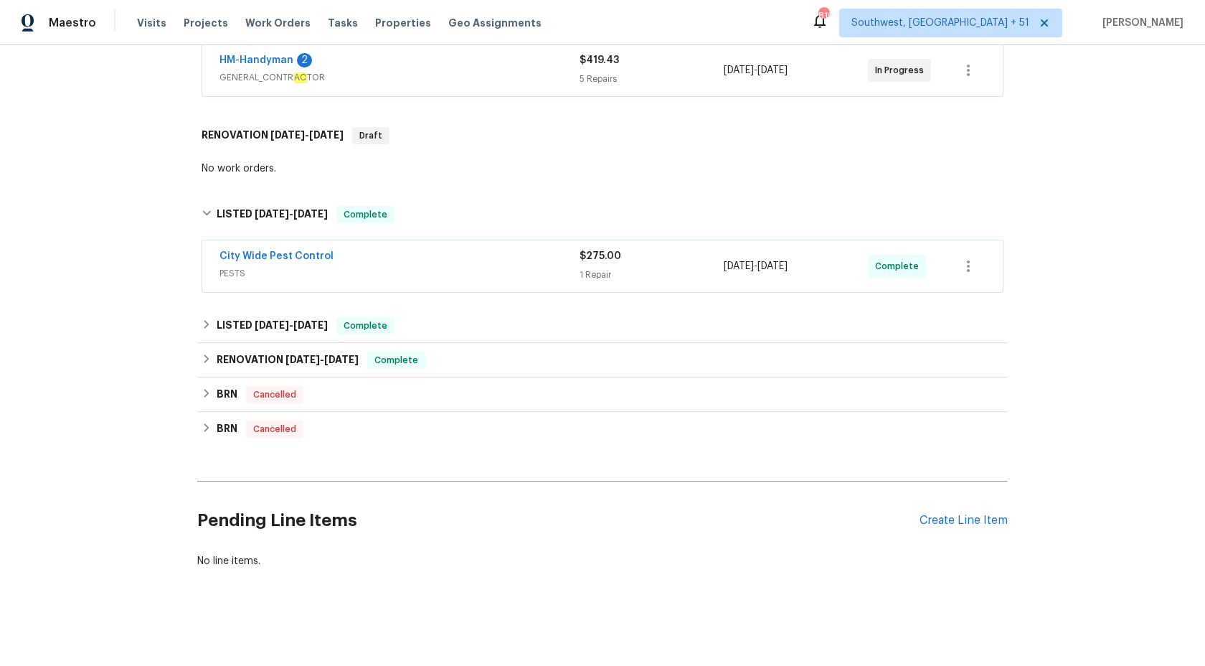
click at [501, 268] on span "PESTS" at bounding box center [399, 273] width 360 height 14
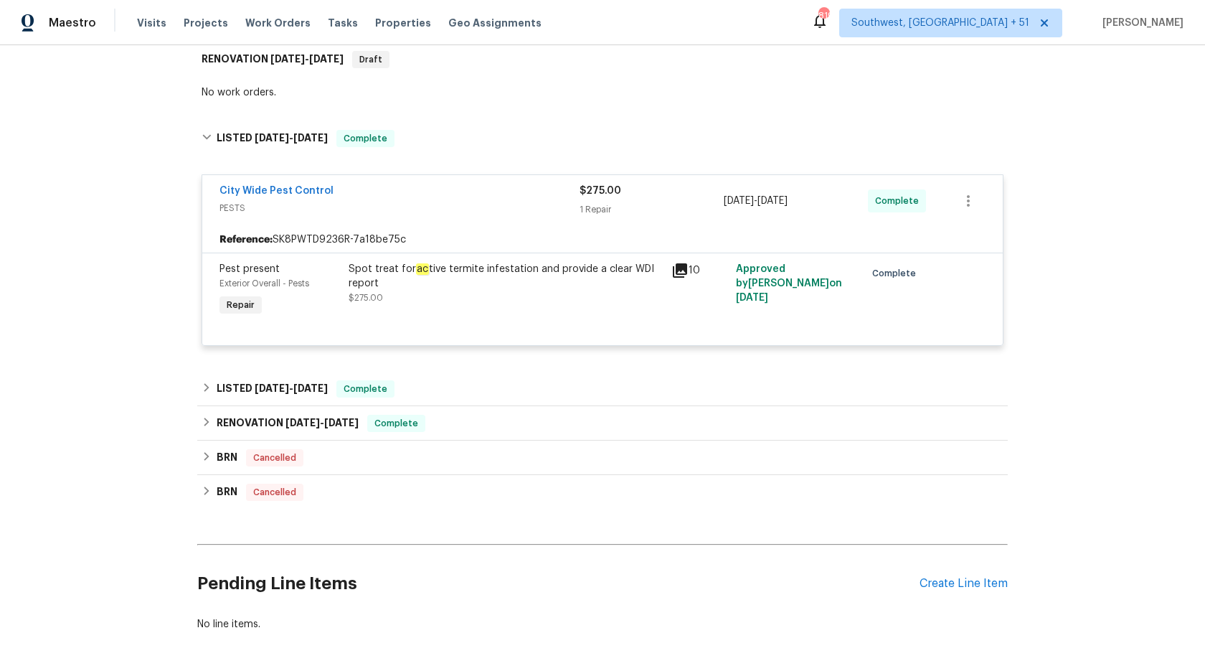
scroll to position [355, 0]
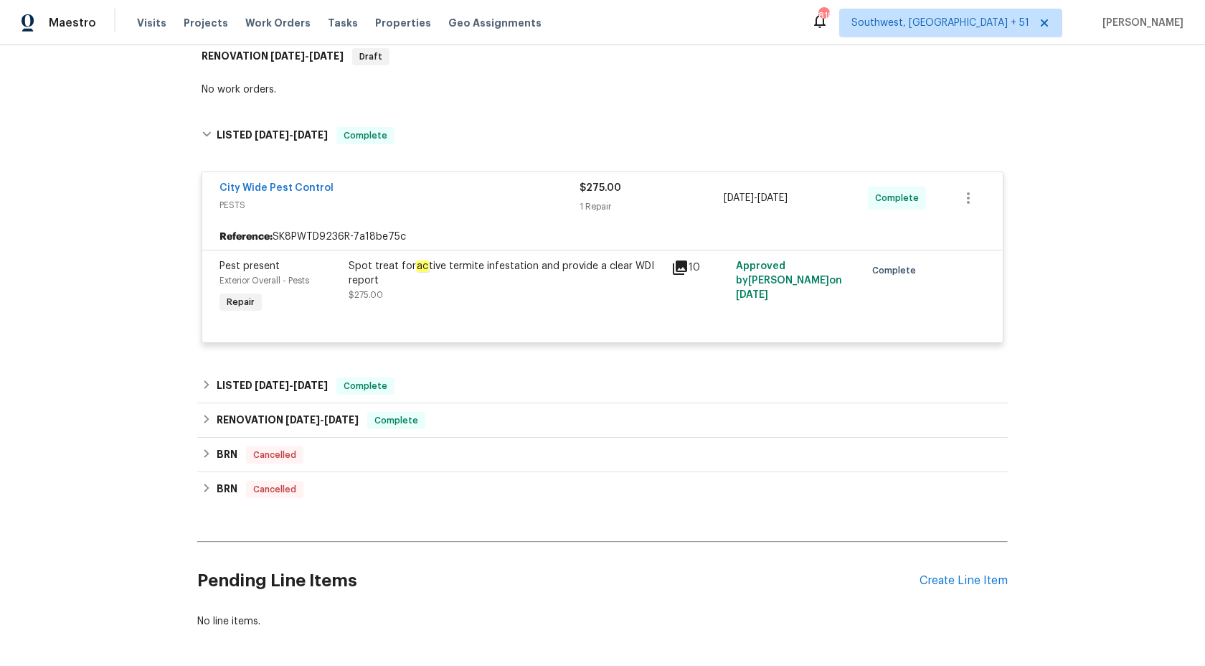
click at [577, 204] on span "PESTS" at bounding box center [399, 205] width 360 height 14
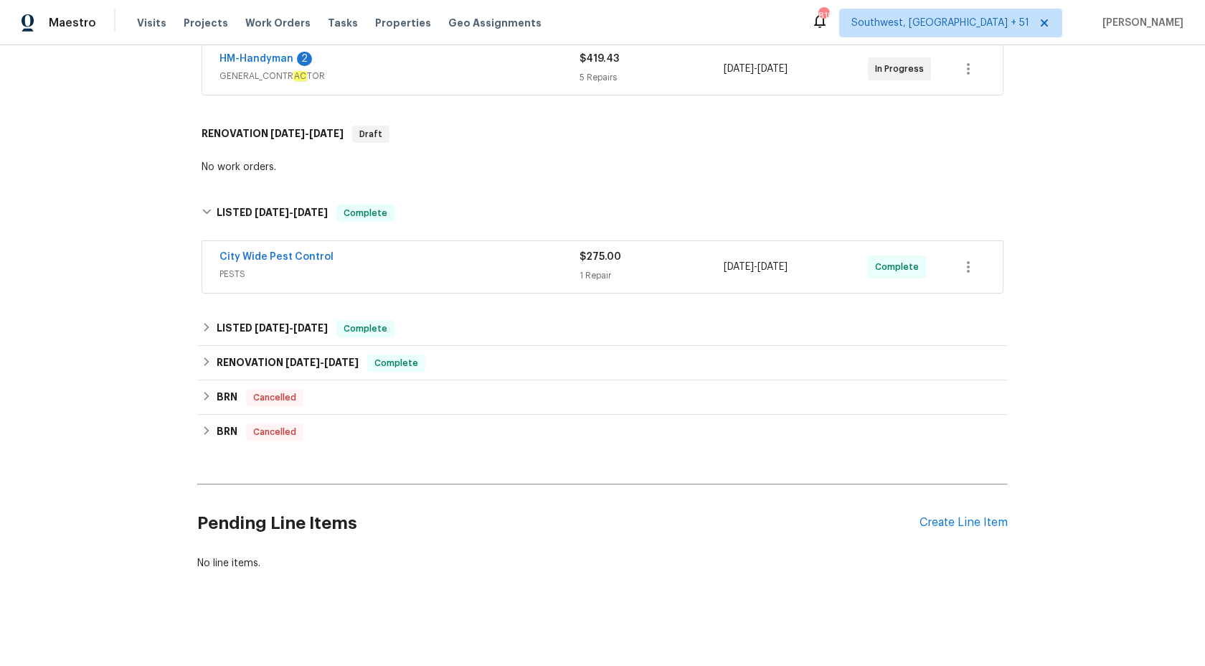
scroll to position [276, 0]
click at [78, 23] on span "Maestro" at bounding box center [72, 23] width 47 height 14
